Goal: Find specific page/section: Find specific page/section

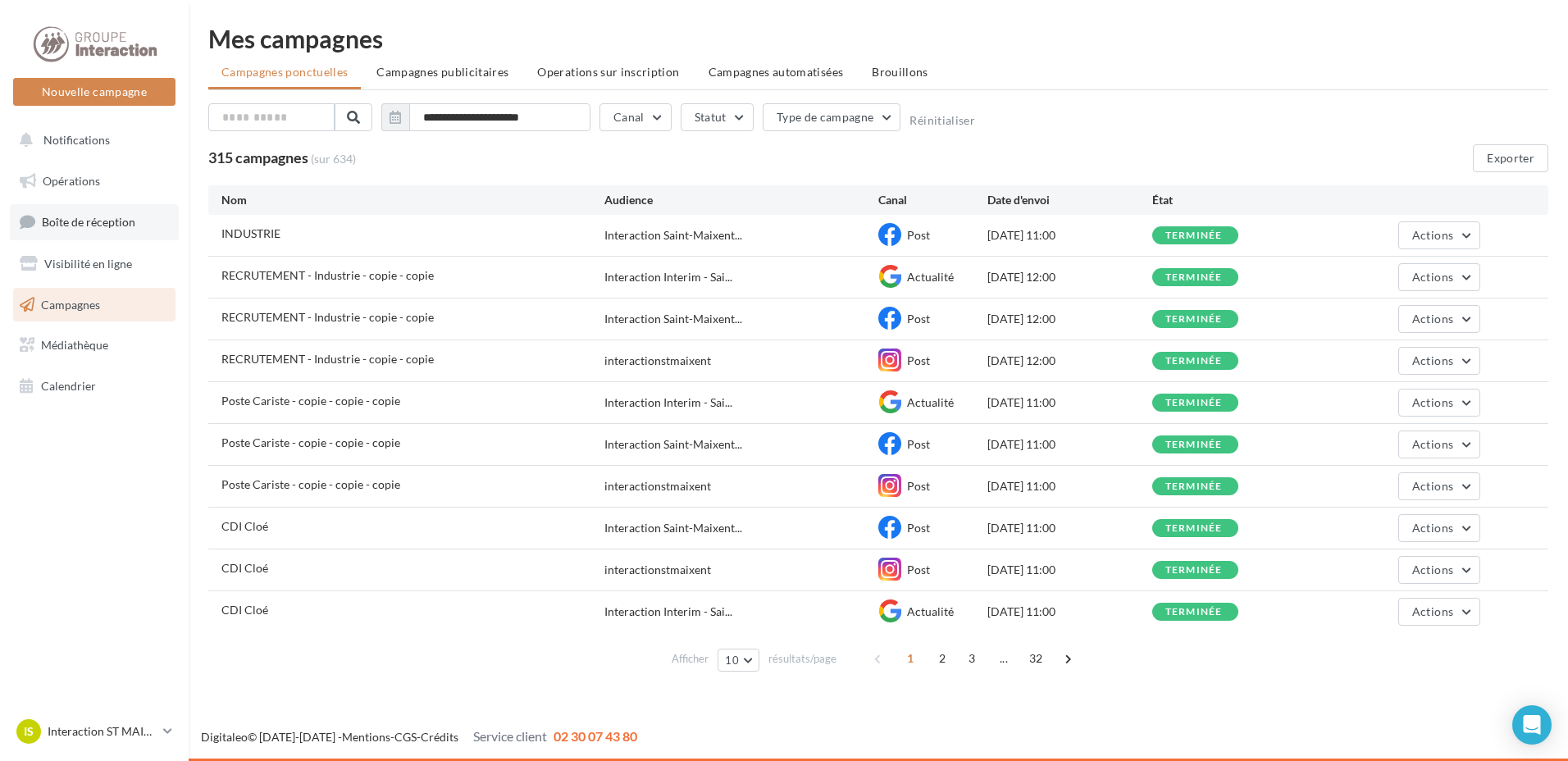
click at [87, 231] on link "Boîte de réception" at bounding box center [94, 222] width 169 height 35
